Goal: Task Accomplishment & Management: Use online tool/utility

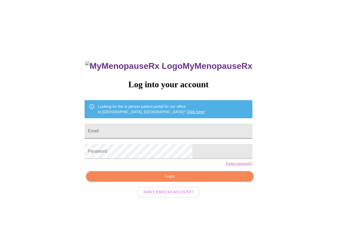
click at [150, 129] on input "Email" at bounding box center [169, 131] width 168 height 15
type input "[EMAIL_ADDRESS][DOMAIN_NAME]"
click at [163, 180] on span "Login" at bounding box center [169, 176] width 155 height 7
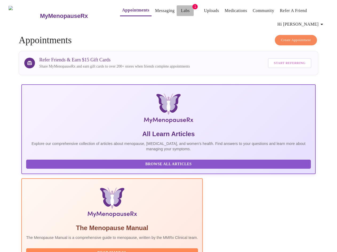
click at [181, 7] on link "Labs" at bounding box center [185, 10] width 9 height 7
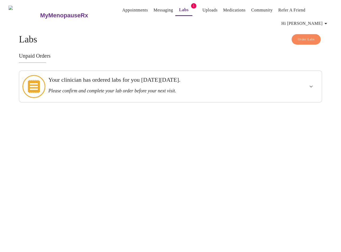
click at [103, 78] on div "Your clinician has ordered labs for you [DATE][DATE]. Please confirm and comple…" at bounding box center [155, 84] width 215 height 17
click at [312, 83] on icon "show more" at bounding box center [311, 86] width 6 height 6
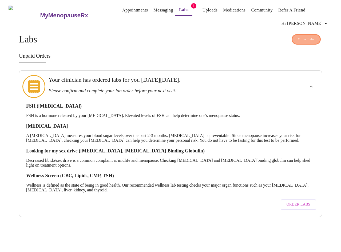
click at [306, 36] on span "Order Labs" at bounding box center [306, 39] width 17 height 6
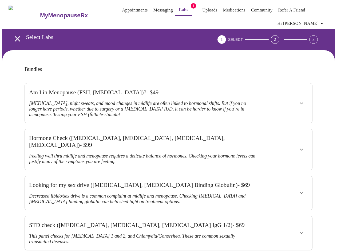
click at [13, 37] on icon "open drawer" at bounding box center [17, 38] width 9 height 9
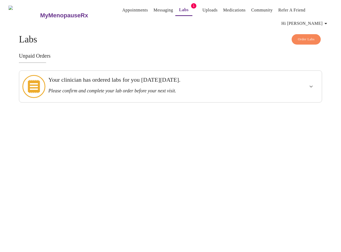
click at [72, 88] on h3 "Please confirm and complete your lab order before your next visit." at bounding box center [155, 91] width 215 height 6
click at [310, 80] on button "show more" at bounding box center [311, 86] width 13 height 13
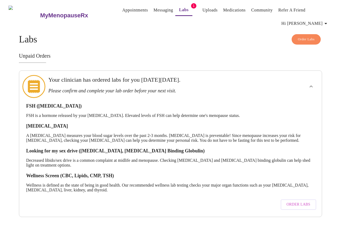
click at [299, 201] on span "Order Labs" at bounding box center [299, 204] width 24 height 7
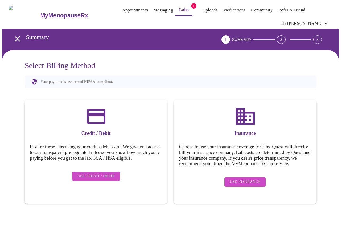
click at [243, 179] on span "Use Insurance" at bounding box center [245, 182] width 31 height 7
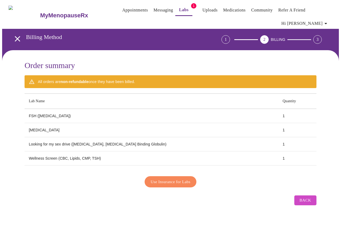
click at [166, 178] on span "Use Insurance for Labs" at bounding box center [171, 181] width 40 height 7
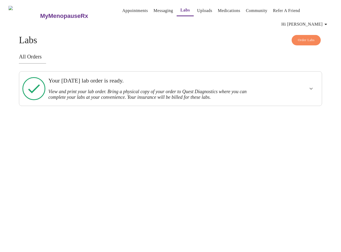
click at [69, 89] on h3 "View and print your lab order. Bring a physical copy of your order to Quest Dia…" at bounding box center [155, 94] width 215 height 11
click at [315, 85] on icon "show more" at bounding box center [311, 88] width 6 height 6
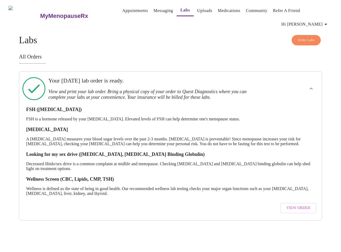
click at [302, 203] on button "View Order" at bounding box center [299, 208] width 36 height 10
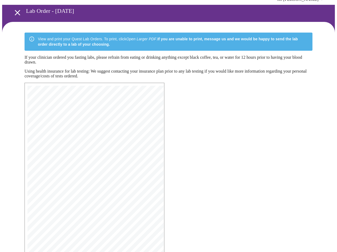
scroll to position [59, 0]
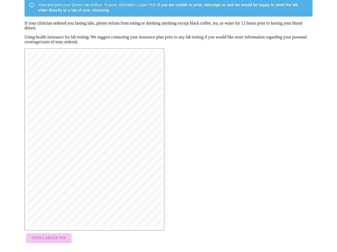
click at [42, 235] on span "Open Larger PDF" at bounding box center [49, 238] width 34 height 7
